Goal: Task Accomplishment & Management: Use online tool/utility

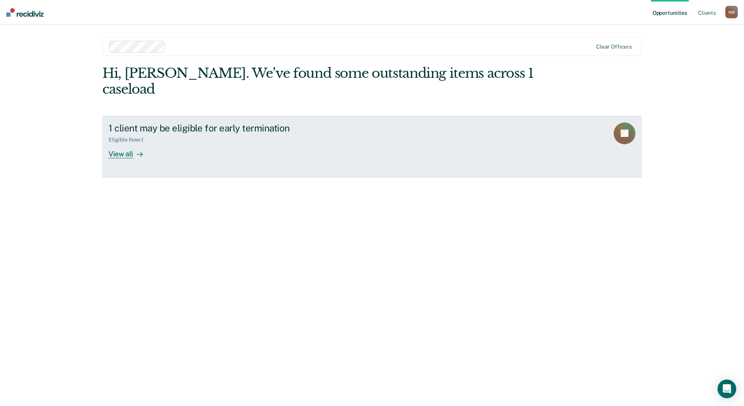
click at [125, 143] on div "View all" at bounding box center [131, 150] width 44 height 15
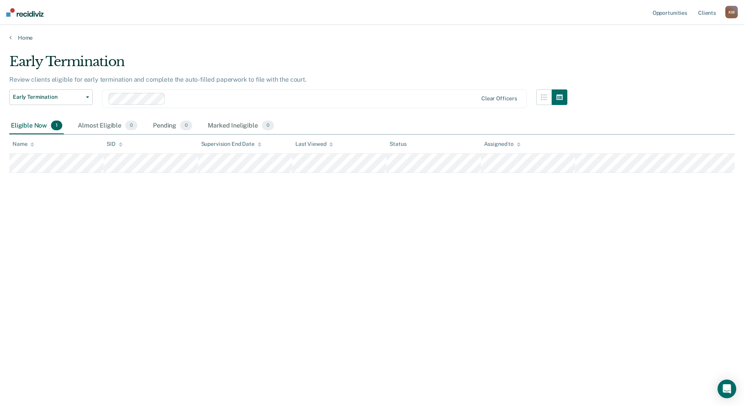
click at [217, 233] on div "Early Termination Review clients eligible for early termination and complete th…" at bounding box center [372, 201] width 726 height 294
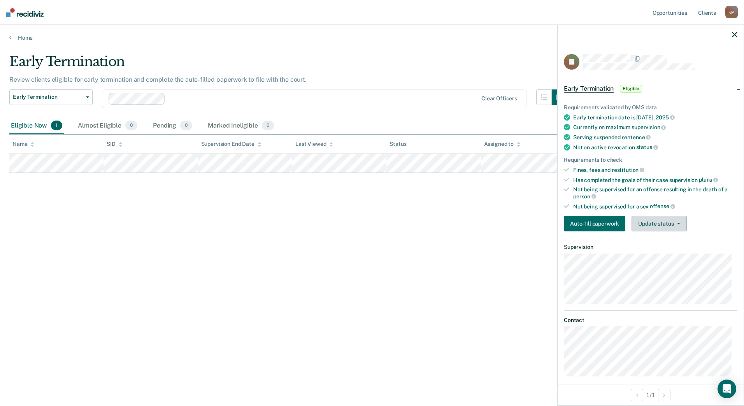
click at [662, 226] on button "Update status" at bounding box center [659, 224] width 55 height 16
click at [663, 258] on button "Mark Ineligible" at bounding box center [669, 255] width 75 height 12
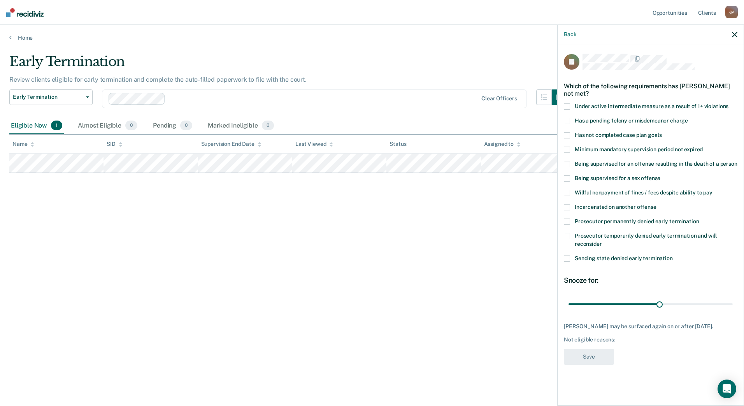
click at [572, 151] on label "Minimum mandatory supervision period not expired" at bounding box center [651, 151] width 174 height 8
click at [703, 147] on input "Minimum mandatory supervision period not expired" at bounding box center [703, 147] width 0 height 0
click at [508, 315] on div "Early Termination Review clients eligible for early termination and complete th…" at bounding box center [372, 201] width 726 height 294
click at [586, 358] on button "Save" at bounding box center [589, 357] width 50 height 16
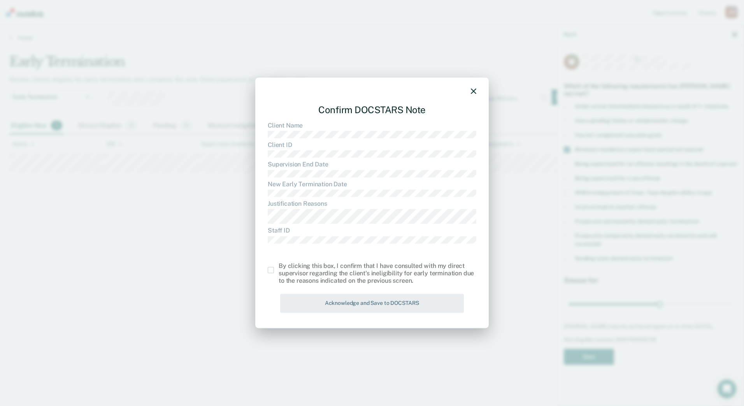
click at [474, 91] on icon "button" at bounding box center [473, 91] width 5 height 5
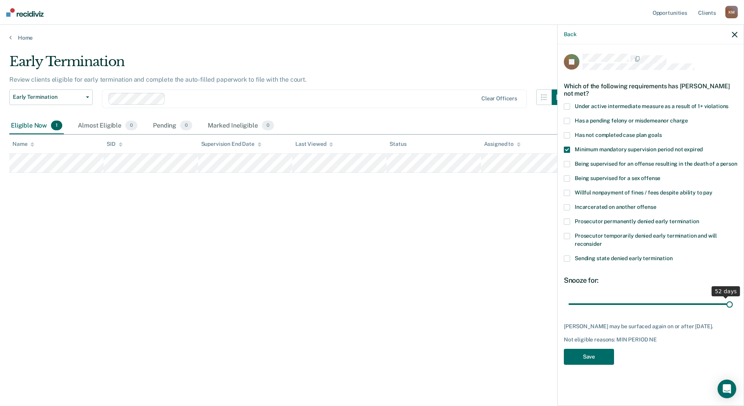
drag, startPoint x: 662, startPoint y: 302, endPoint x: 734, endPoint y: 309, distance: 72.3
type input "53"
click at [733, 309] on input "range" at bounding box center [651, 304] width 164 height 14
click at [607, 357] on button "Save" at bounding box center [589, 357] width 50 height 16
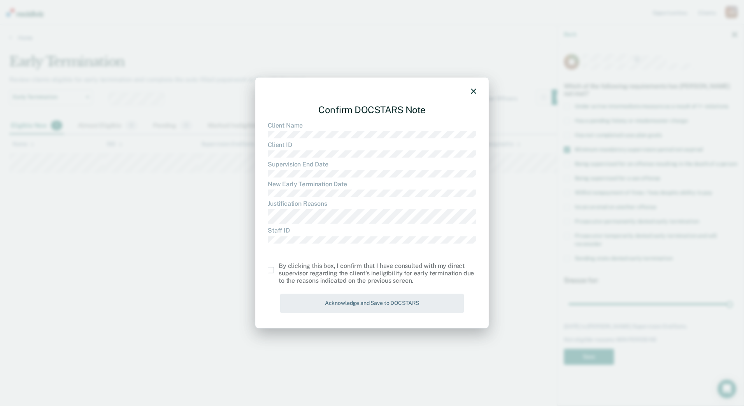
click at [269, 271] on span at bounding box center [271, 270] width 6 height 6
click at [279, 267] on input "checkbox" at bounding box center [279, 267] width 0 height 0
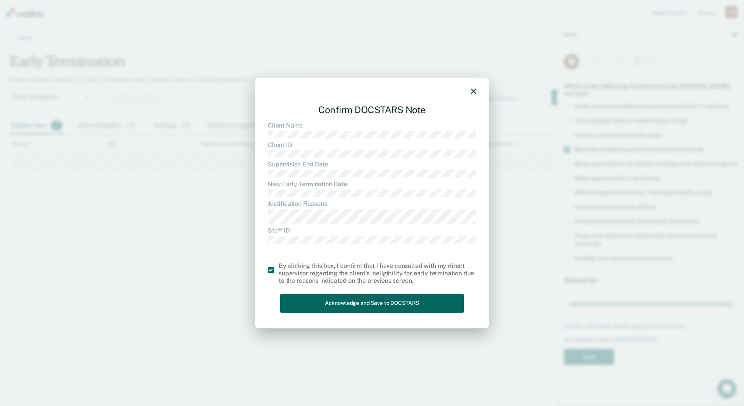
click at [379, 303] on button "Acknowledge and Save to DOCSTARS" at bounding box center [372, 303] width 184 height 19
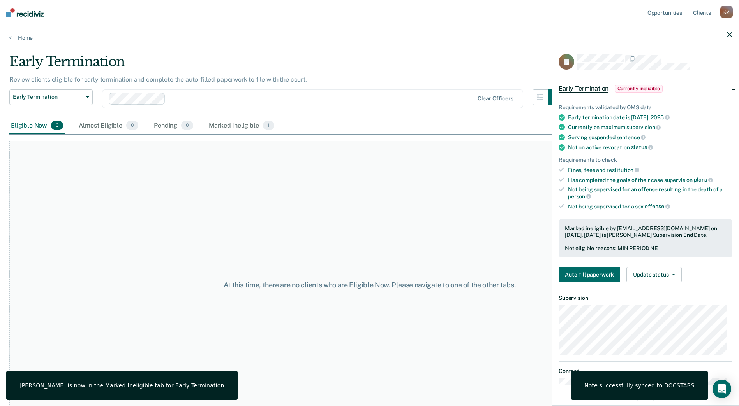
click at [472, 332] on div "At this time, there are no clients who are Eligible Now. Please navigate to one…" at bounding box center [369, 285] width 720 height 288
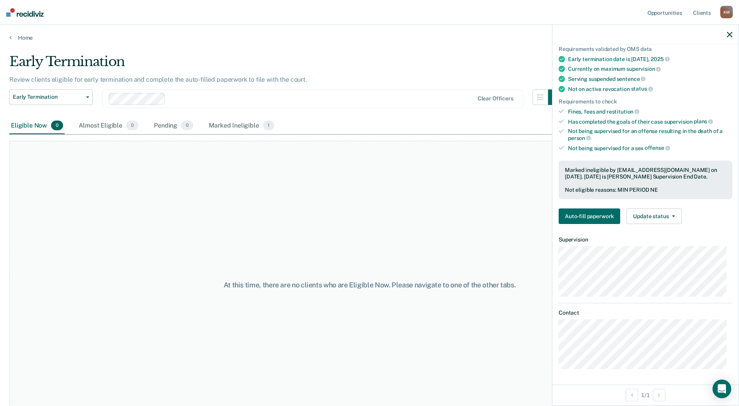
click at [321, 220] on div "At this time, there are no clients who are Eligible Now. Please navigate to one…" at bounding box center [369, 285] width 720 height 288
click at [240, 122] on div "Marked Ineligible 1" at bounding box center [241, 126] width 69 height 17
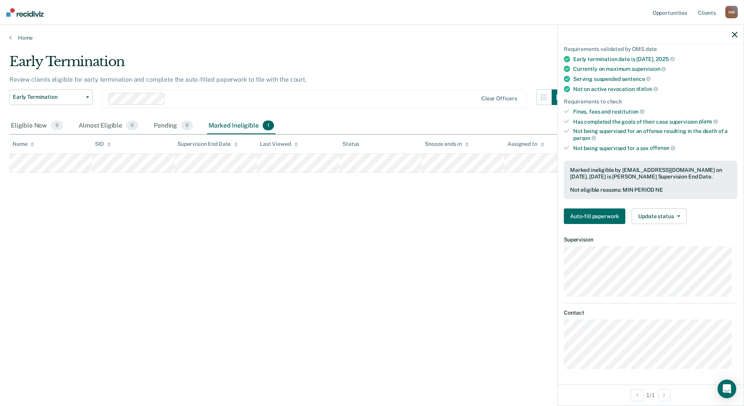
click at [364, 268] on div "Early Termination Review clients eligible for early termination and complete th…" at bounding box center [372, 201] width 726 height 294
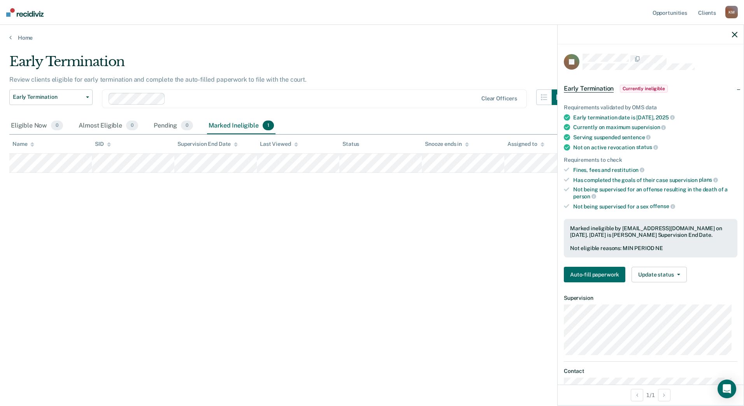
click at [382, 50] on main "Early Termination Review clients eligible for early termination and complete th…" at bounding box center [372, 222] width 744 height 363
